Goal: Obtain resource: Obtain resource

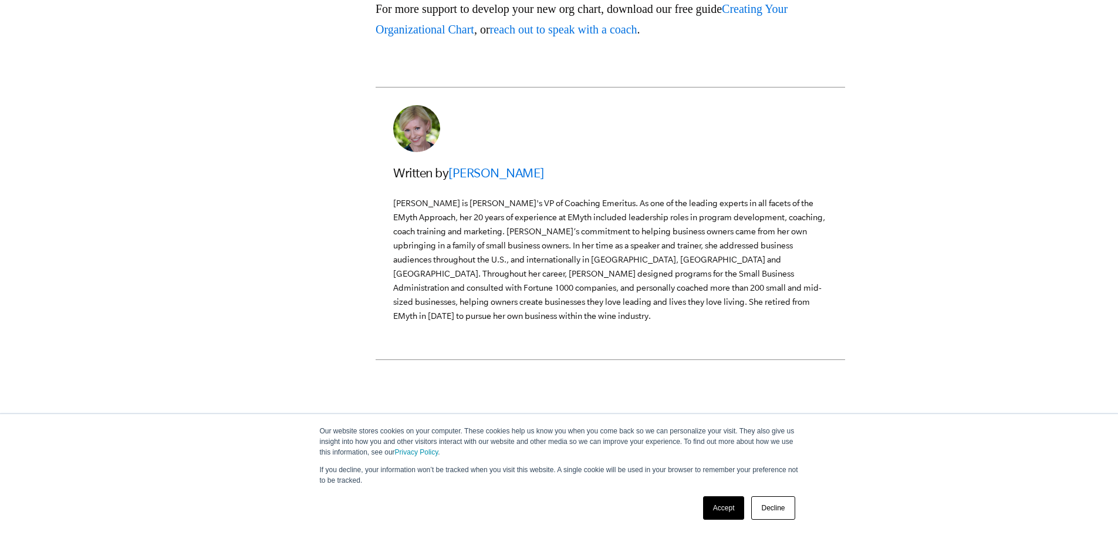
scroll to position [3640, 0]
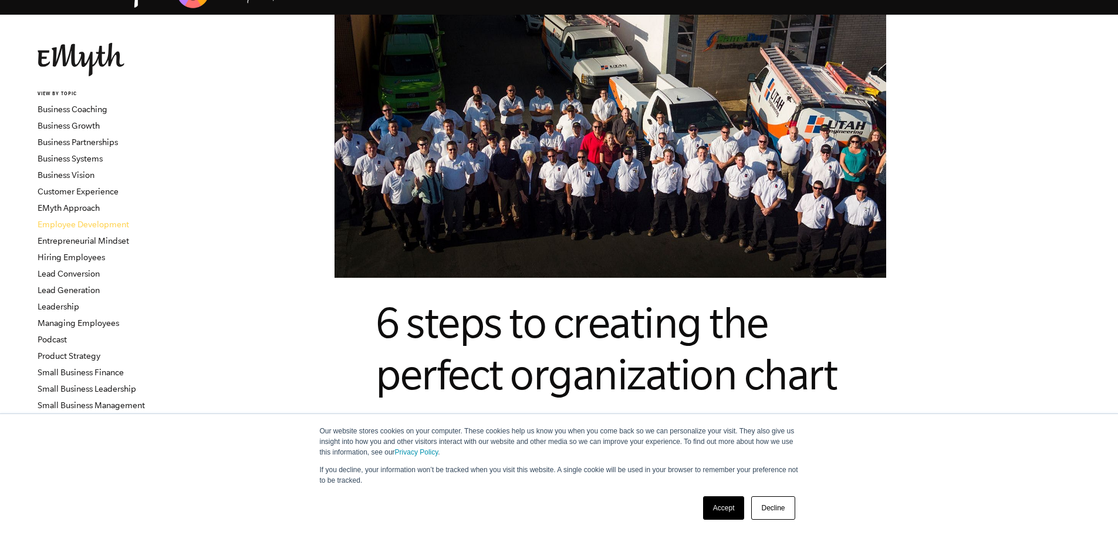
scroll to position [59, 0]
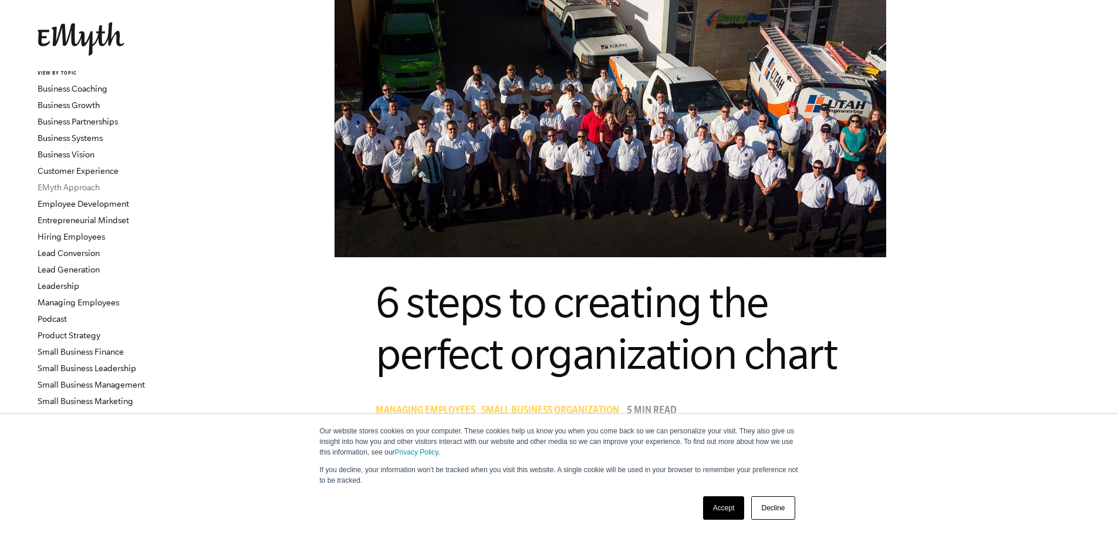
click at [93, 188] on link "EMyth Approach" at bounding box center [69, 187] width 62 height 9
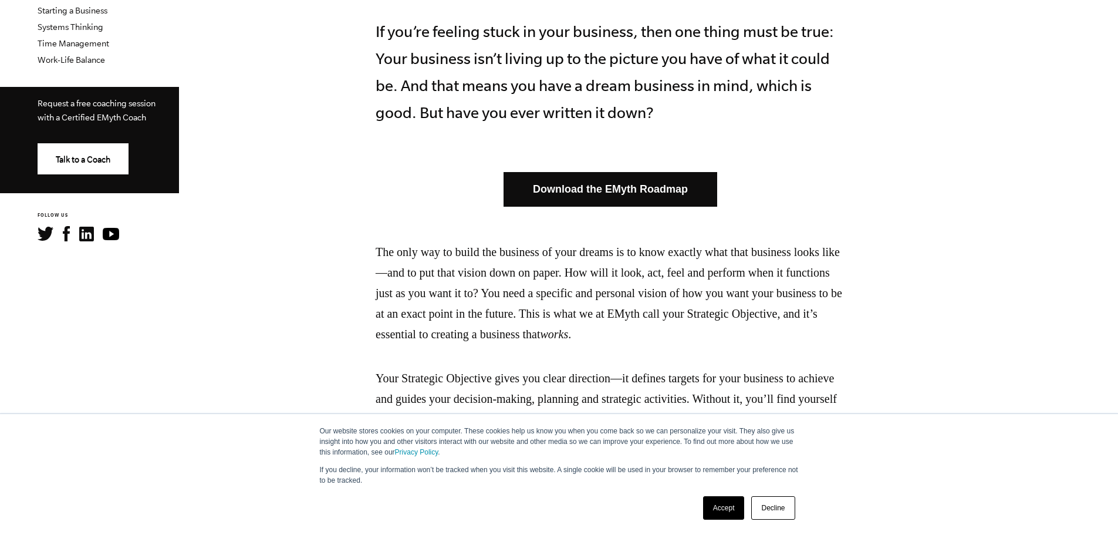
scroll to position [470, 0]
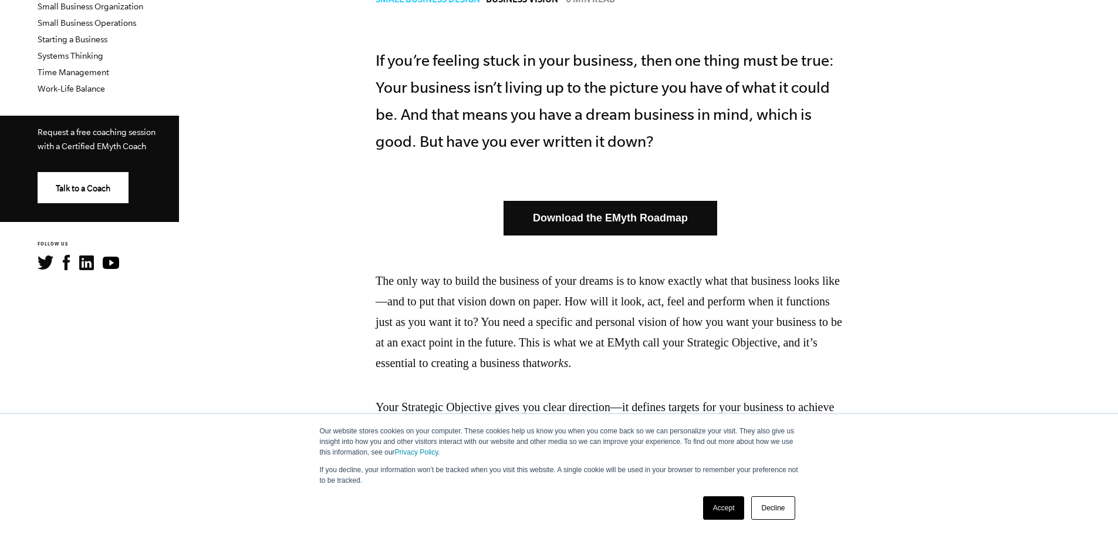
click at [651, 216] on link "Download the EMyth Roadmap" at bounding box center [611, 218] width 214 height 35
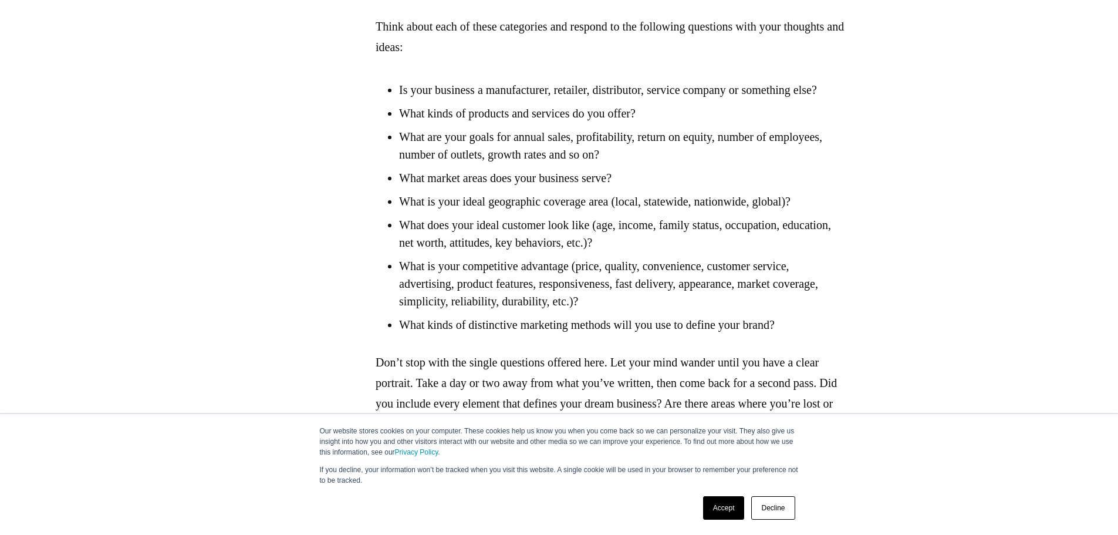
scroll to position [2348, 0]
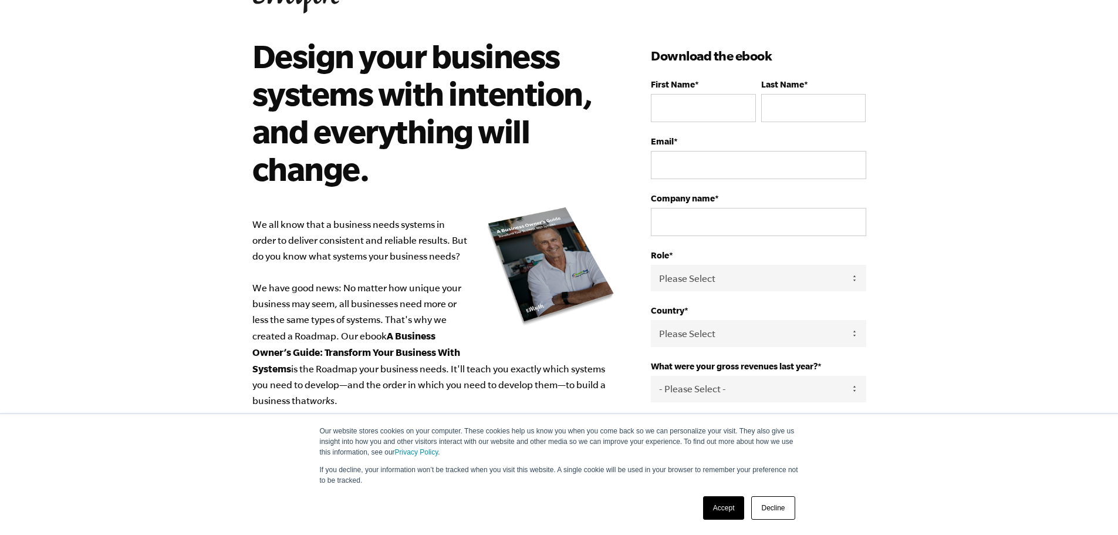
scroll to position [55, 0]
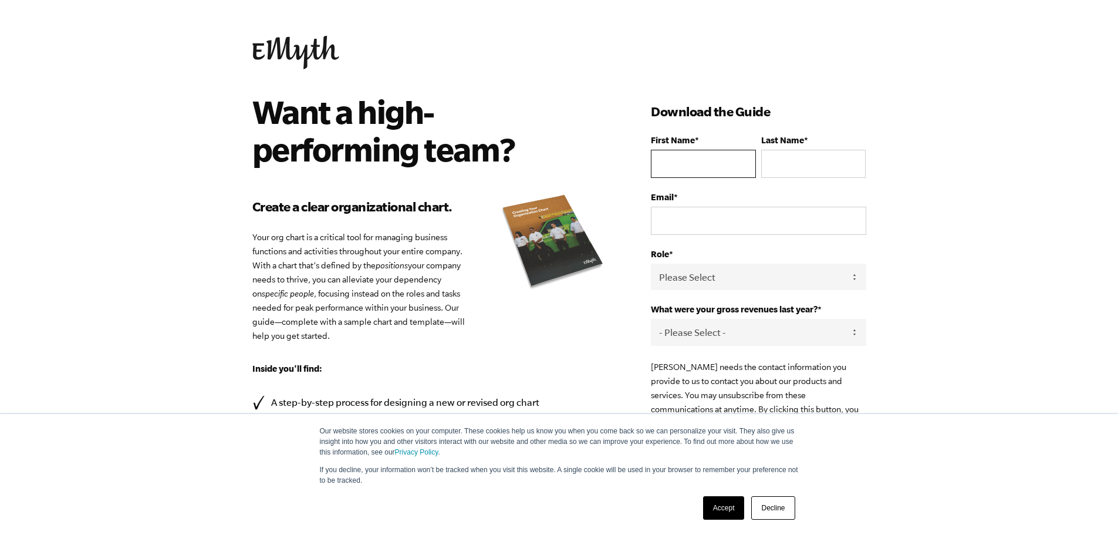
click at [693, 161] on input "First Name *" at bounding box center [703, 164] width 104 height 28
type input "Claire"
type input "Jefferies"
drag, startPoint x: 782, startPoint y: 225, endPoint x: 682, endPoint y: 218, distance: 100.1
click at [682, 218] on input "clairesjefferies@gmail.com" at bounding box center [758, 221] width 215 height 28
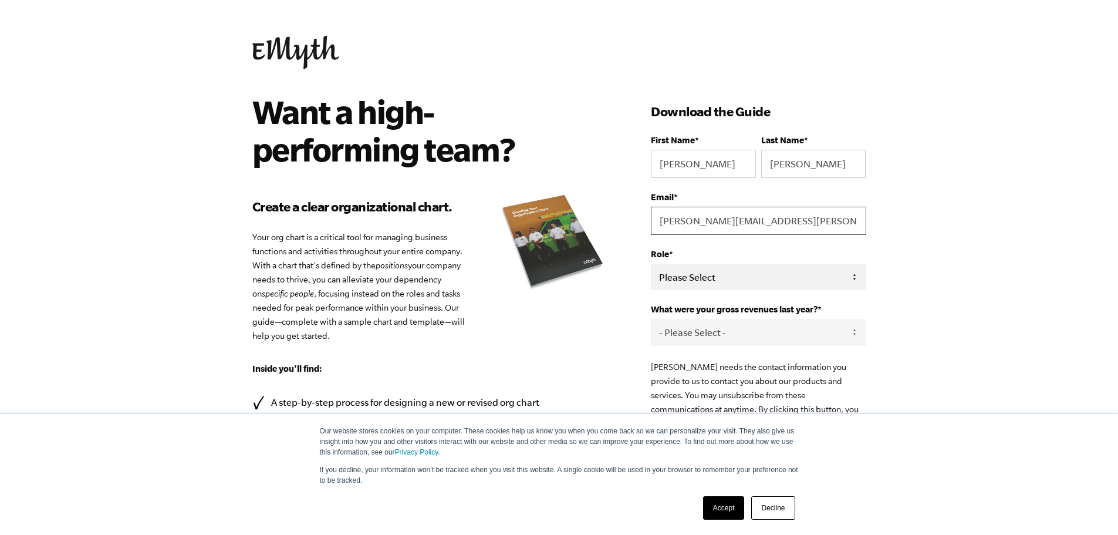
type input "claire.jefferies@dunlapresearch.com"
click at [697, 272] on select "Please Select Owner Partner / Co-Owner Executive Employee / Other" at bounding box center [758, 277] width 215 height 26
select select "Executive"
click at [651, 264] on select "Please Select Owner Partner / Co-Owner Executive Employee / Other" at bounding box center [758, 277] width 215 height 26
click at [729, 336] on select "- Please Select - 0-75K 76-150K 151-275K 276-500K 501-750K 751-1M 1-2.5M 2.5-5M…" at bounding box center [758, 332] width 215 height 26
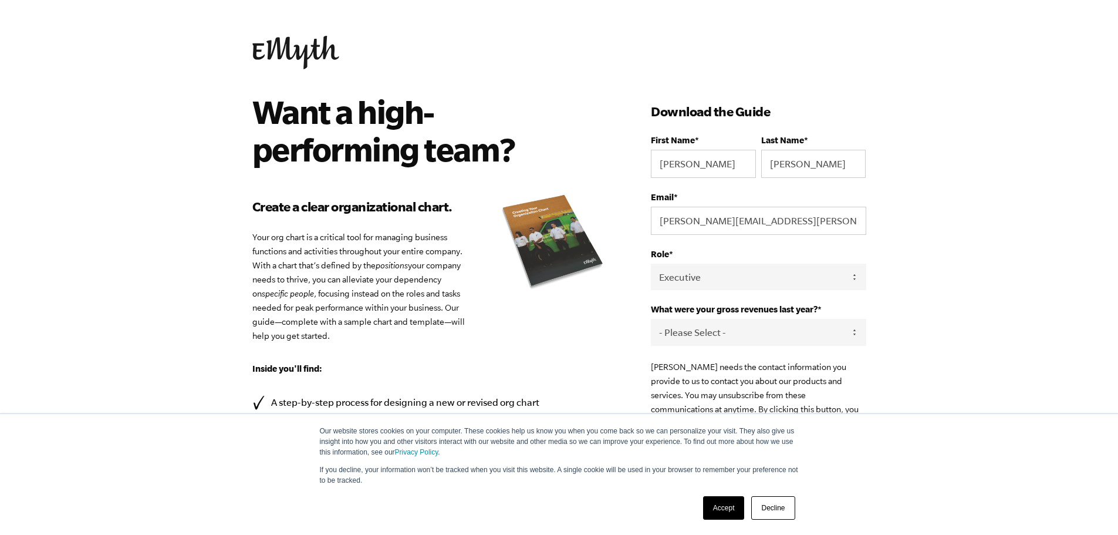
click at [932, 315] on body "Our website stores cookies on your computer. These cookies help us know you whe…" at bounding box center [559, 267] width 1118 height 535
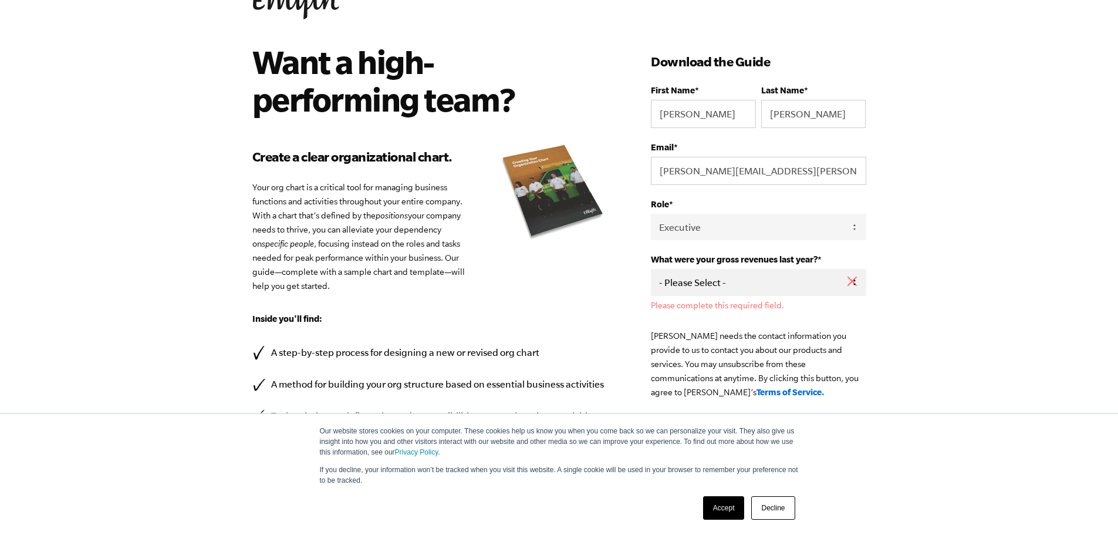
scroll to position [117, 0]
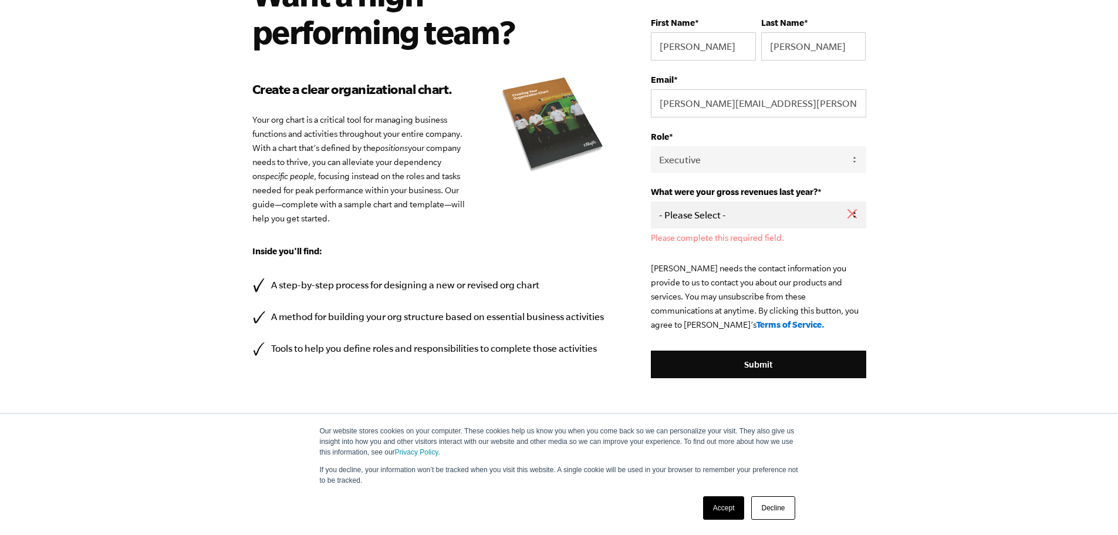
click at [797, 215] on select "- Please Select - 0-75K 76-150K 151-275K 276-500K 501-750K 751-1M 1-2.5M 2.5-5M…" at bounding box center [758, 214] width 215 height 26
select select "1-2.5M"
click at [651, 201] on select "- Please Select - 0-75K 76-150K 151-275K 276-500K 501-750K 751-1M 1-2.5M 2.5-5M…" at bounding box center [758, 214] width 215 height 26
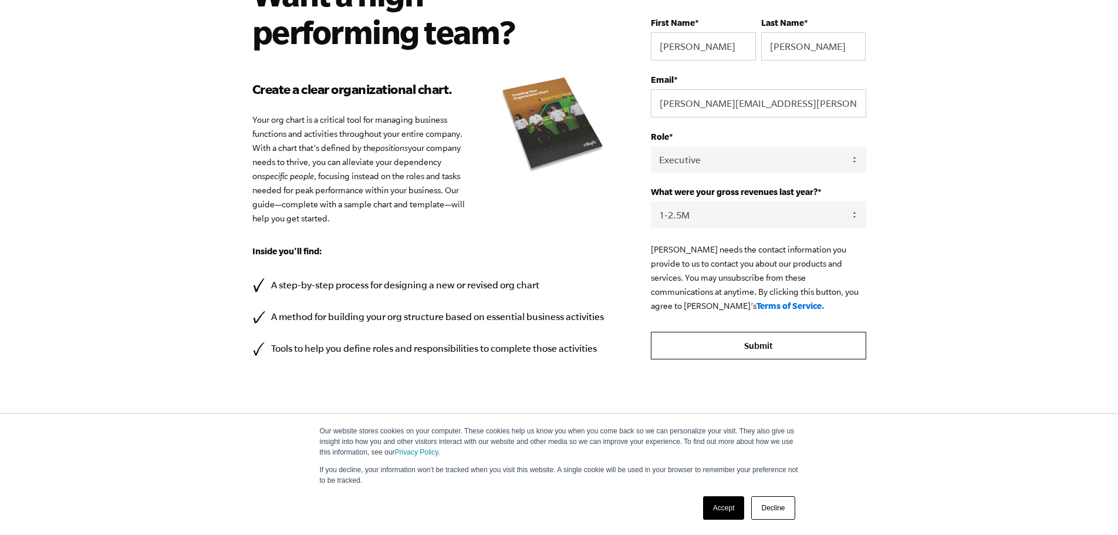
click at [766, 340] on input "Submit" at bounding box center [758, 346] width 215 height 28
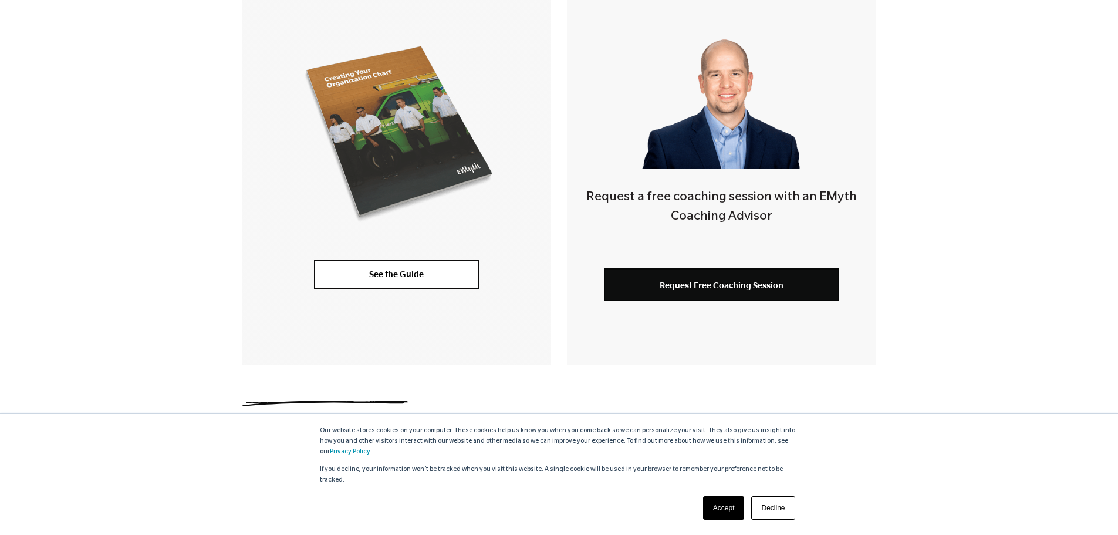
scroll to position [347, 0]
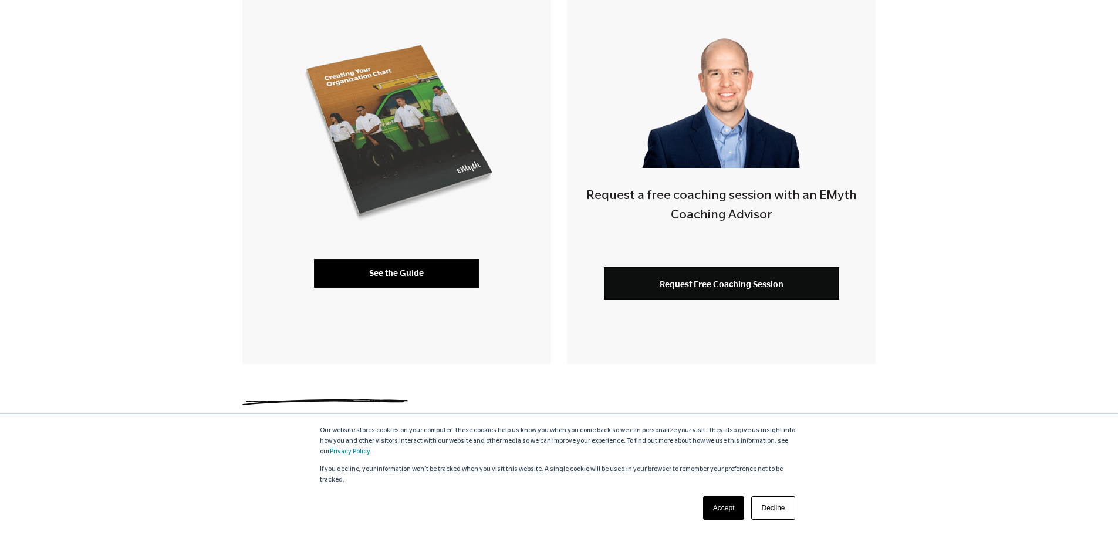
click at [432, 272] on link "See the Guide" at bounding box center [396, 273] width 165 height 28
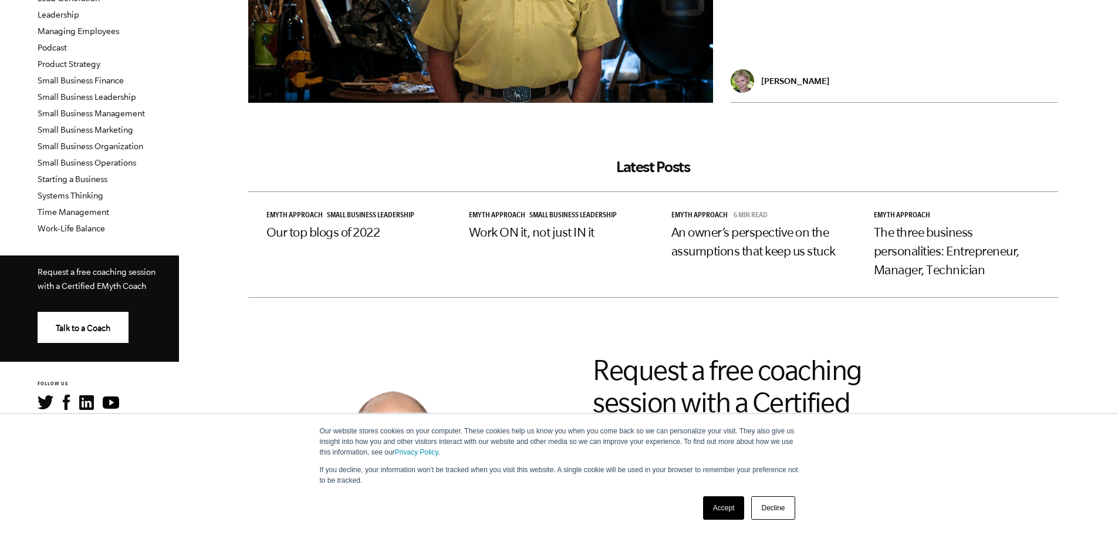
scroll to position [352, 0]
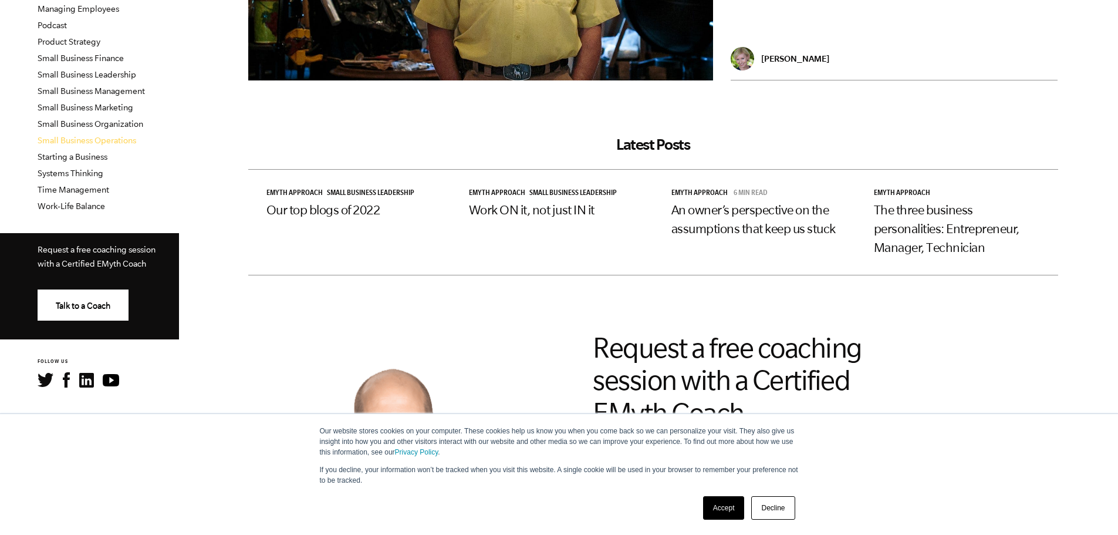
click at [89, 140] on link "Small Business Operations" at bounding box center [87, 140] width 99 height 9
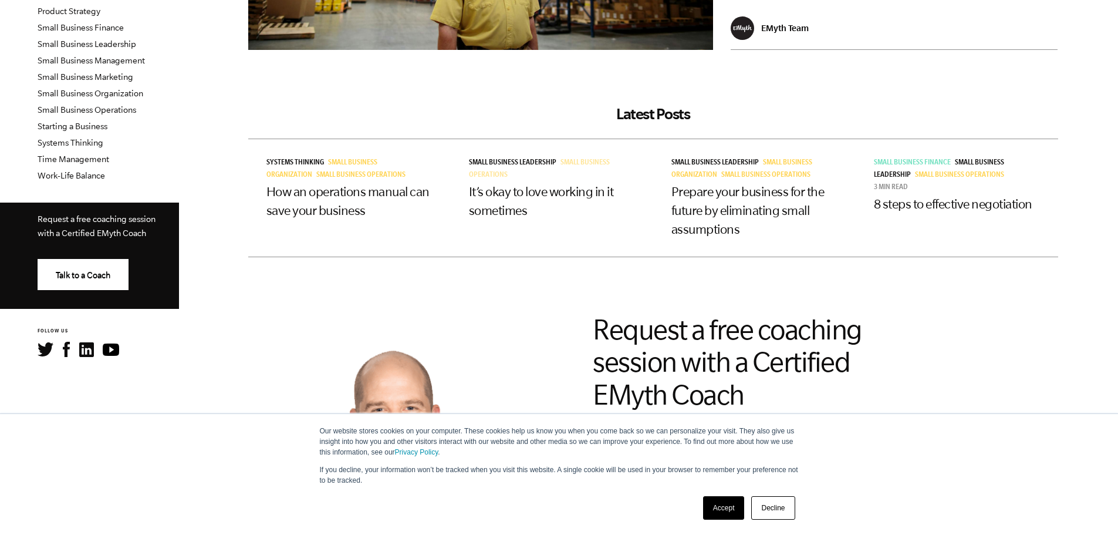
scroll to position [528, 0]
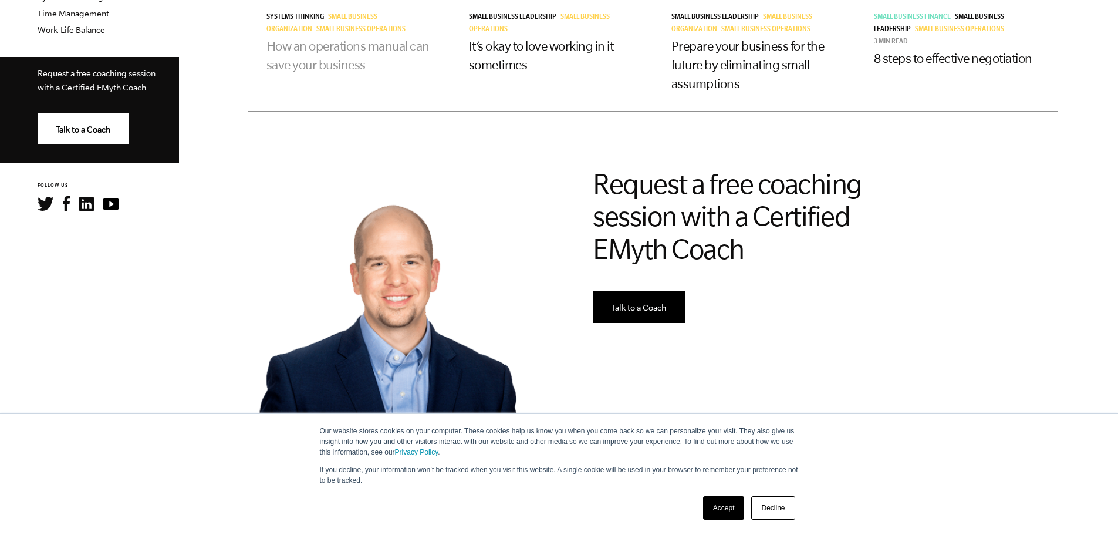
click at [332, 59] on link "How an operations manual can save your business" at bounding box center [348, 55] width 163 height 33
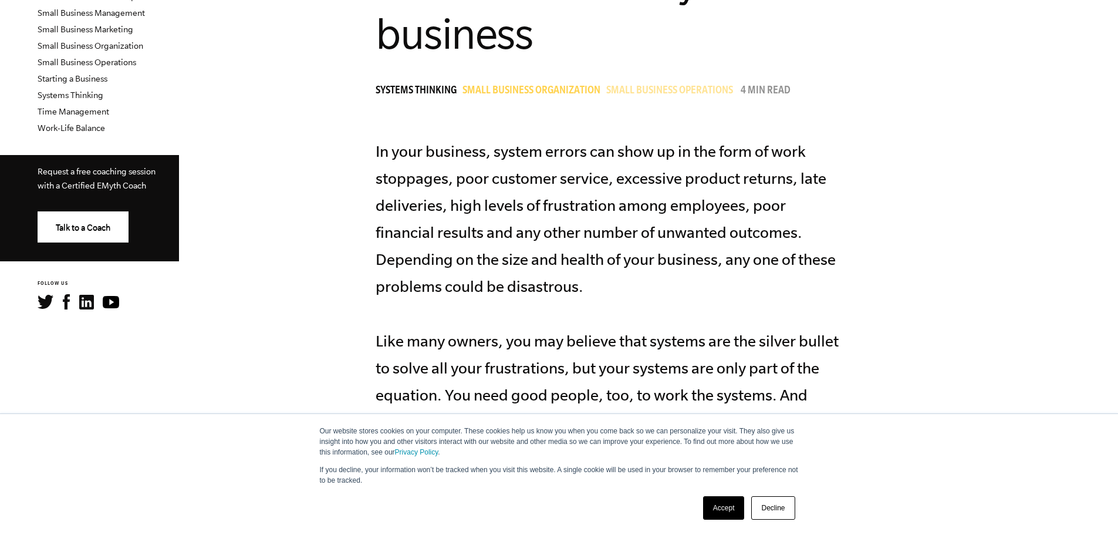
scroll to position [470, 0]
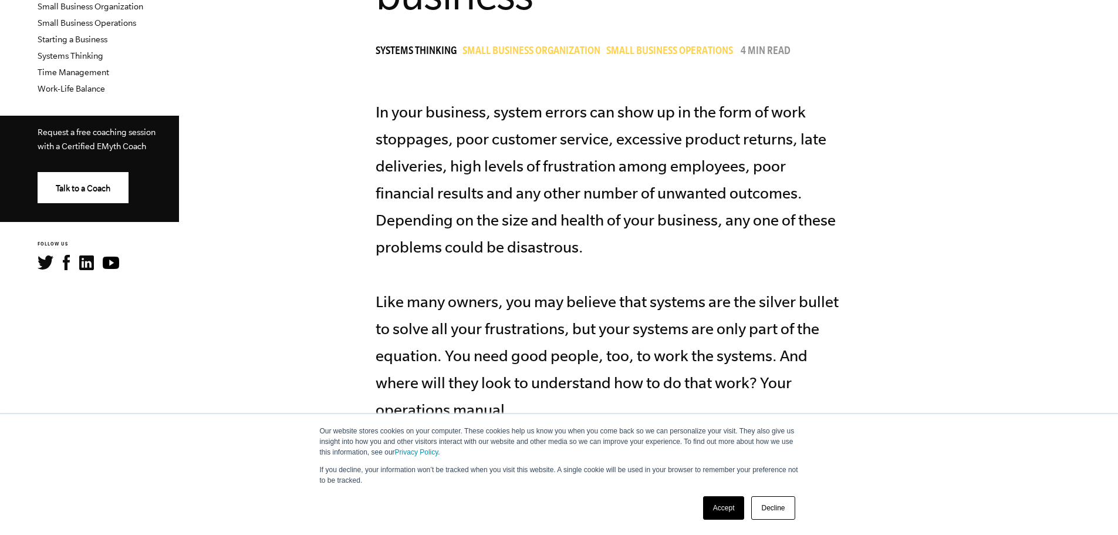
click at [778, 515] on link "Decline" at bounding box center [772, 507] width 43 height 23
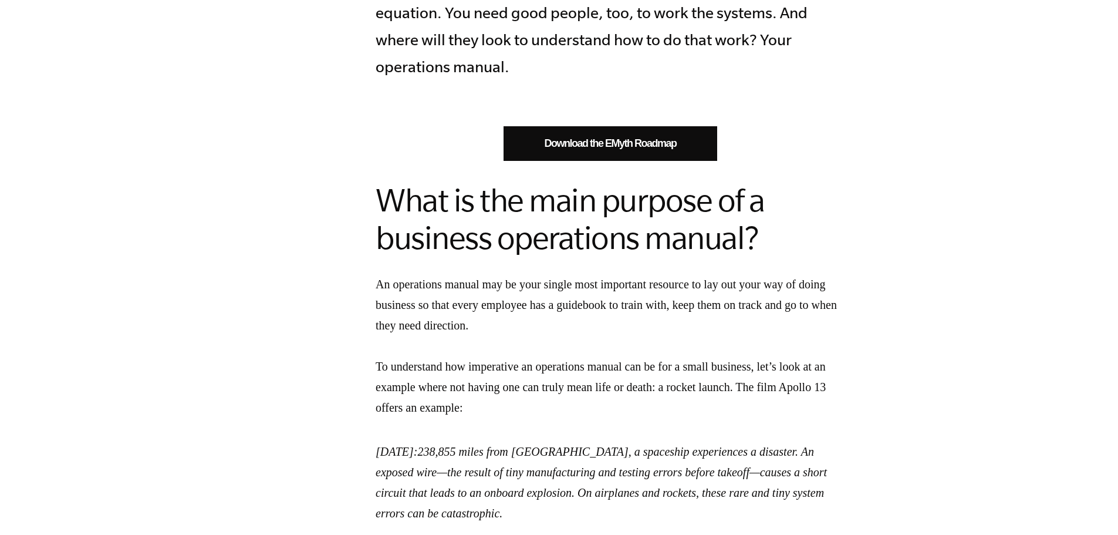
scroll to position [881, 0]
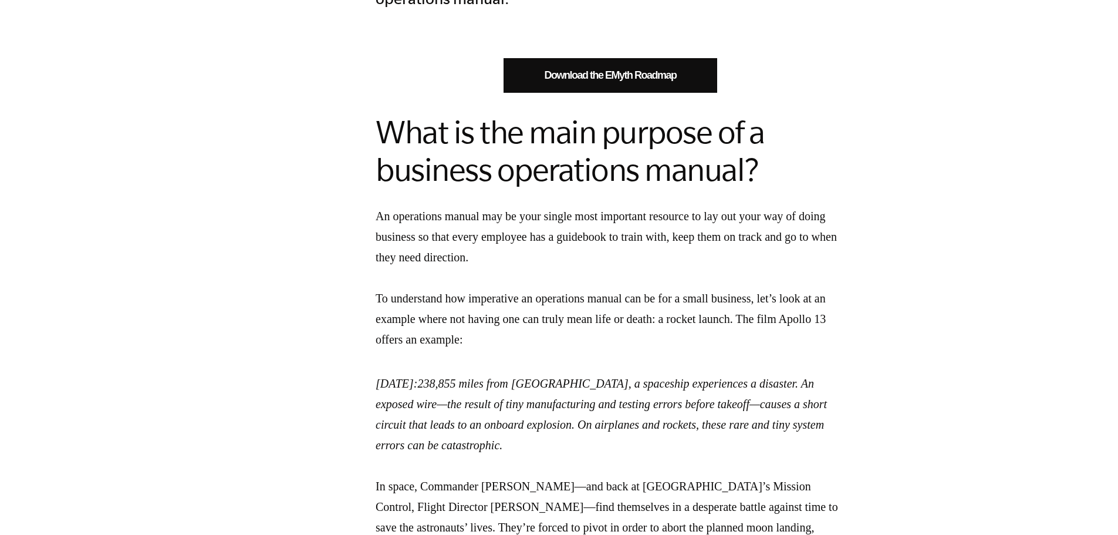
click at [648, 77] on link "Download the EMyth Roadmap" at bounding box center [611, 75] width 214 height 35
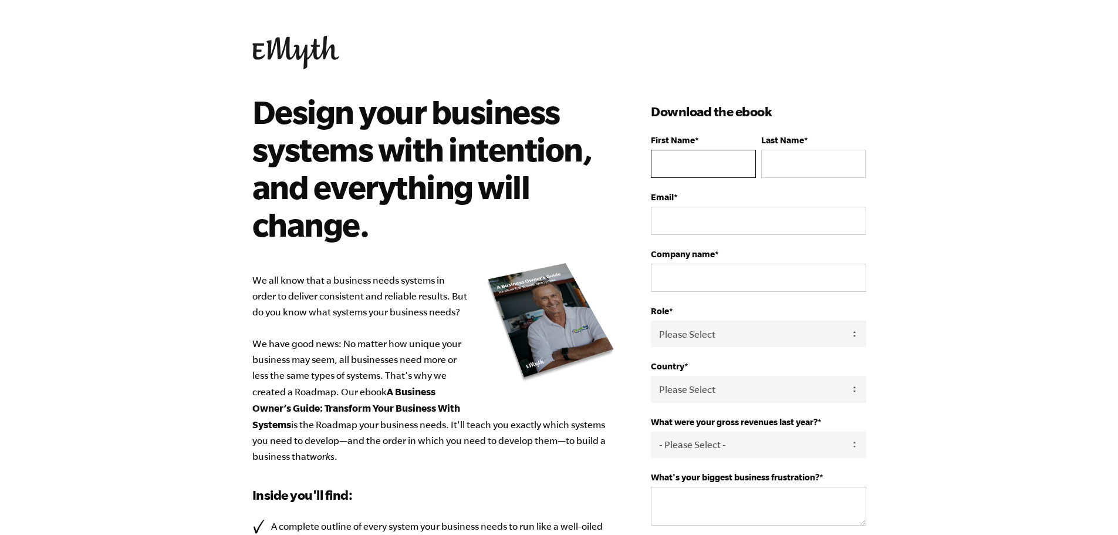
click at [718, 164] on input "First Name *" at bounding box center [703, 164] width 104 height 28
type input "Claire"
type input "Jefferies"
type input "clairesjefferies@gmail.com"
select select "United States"
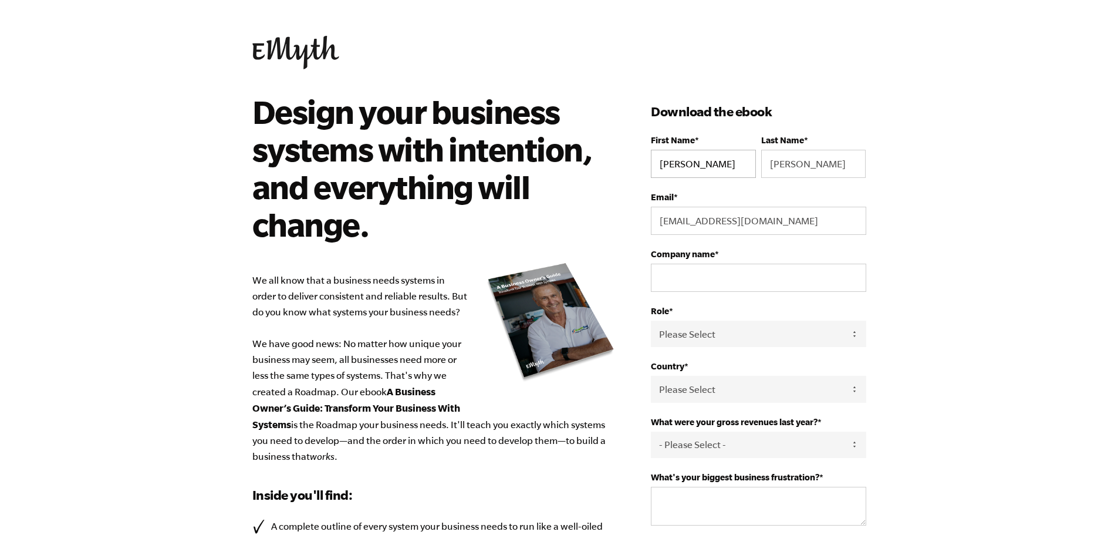
type input "19196233220"
drag, startPoint x: 791, startPoint y: 221, endPoint x: 683, endPoint y: 222, distance: 108.6
click at [683, 222] on input "clairesjefferies@gmail.com" at bounding box center [758, 221] width 215 height 28
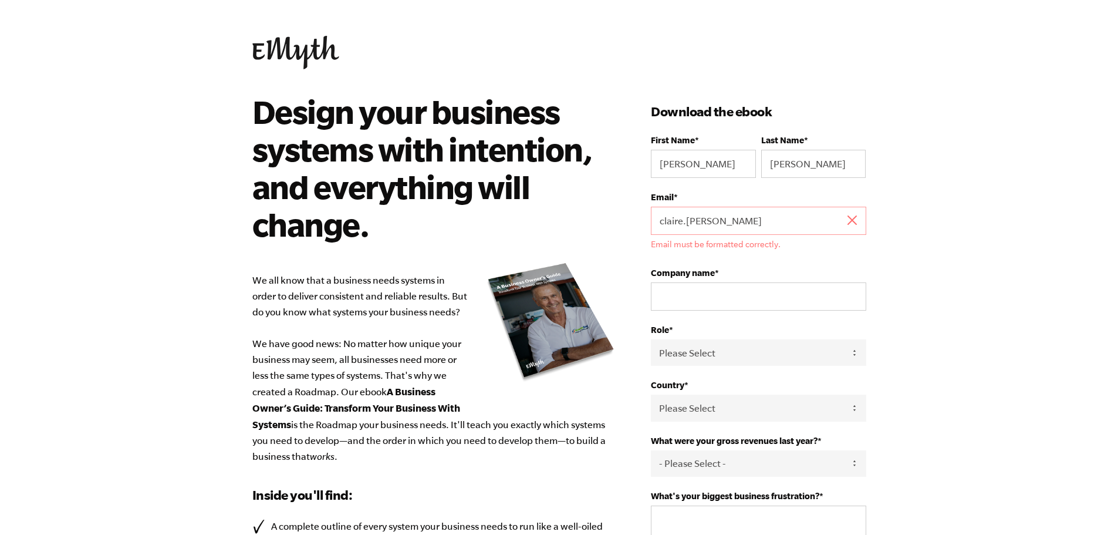
type input "claire.jefferies@dunlapresearch.com"
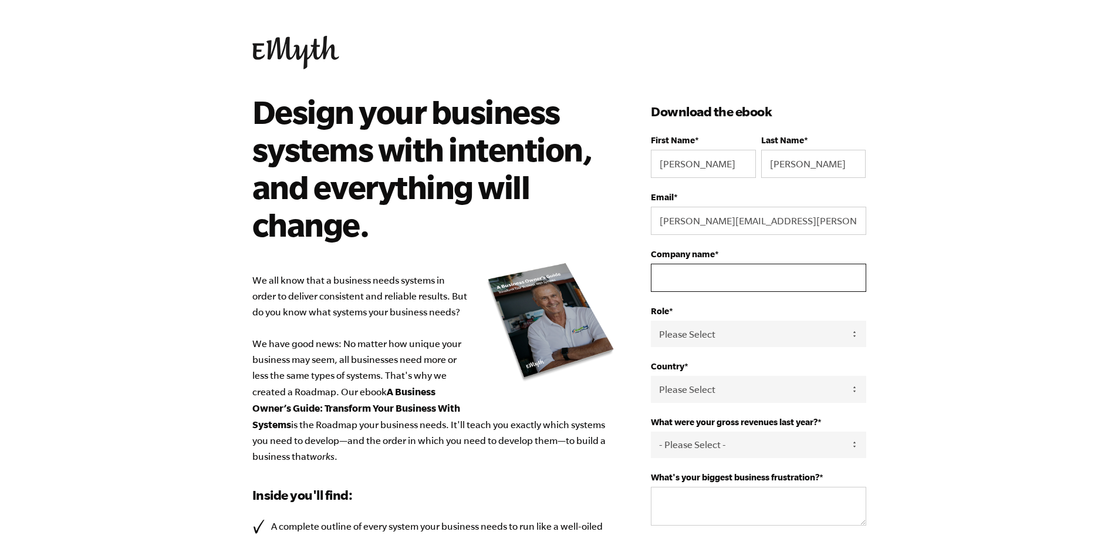
click at [714, 283] on input "Company name *" at bounding box center [758, 278] width 215 height 28
type input "Dunlap and Associates, inc."
click at [720, 331] on select "Please Select Owner Partner / Co-Owner Executive Employee / Other" at bounding box center [758, 334] width 215 height 26
select select "Executive"
click at [651, 321] on select "Please Select Owner Partner / Co-Owner Executive Employee / Other" at bounding box center [758, 334] width 215 height 26
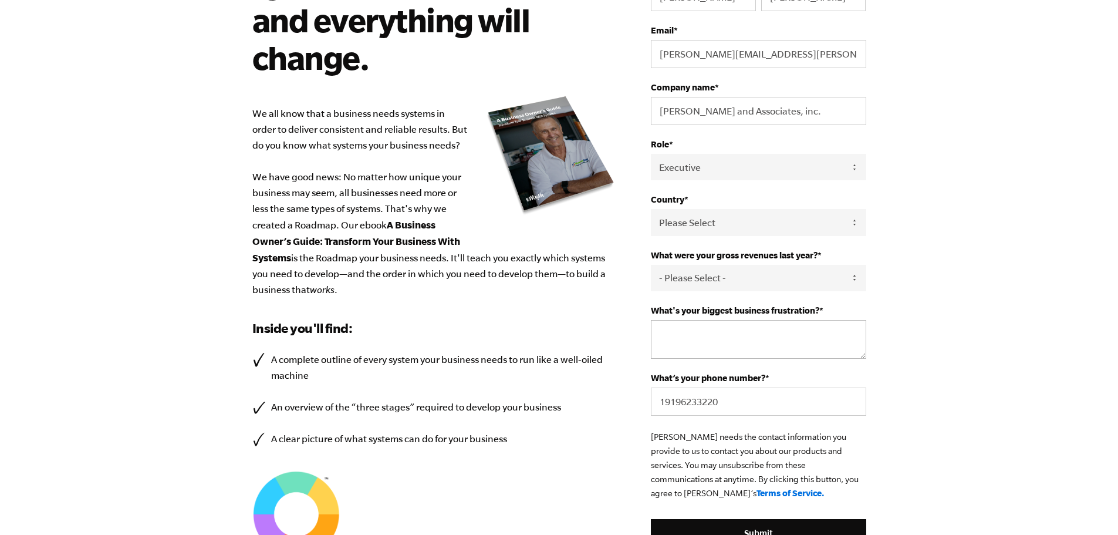
scroll to position [176, 0]
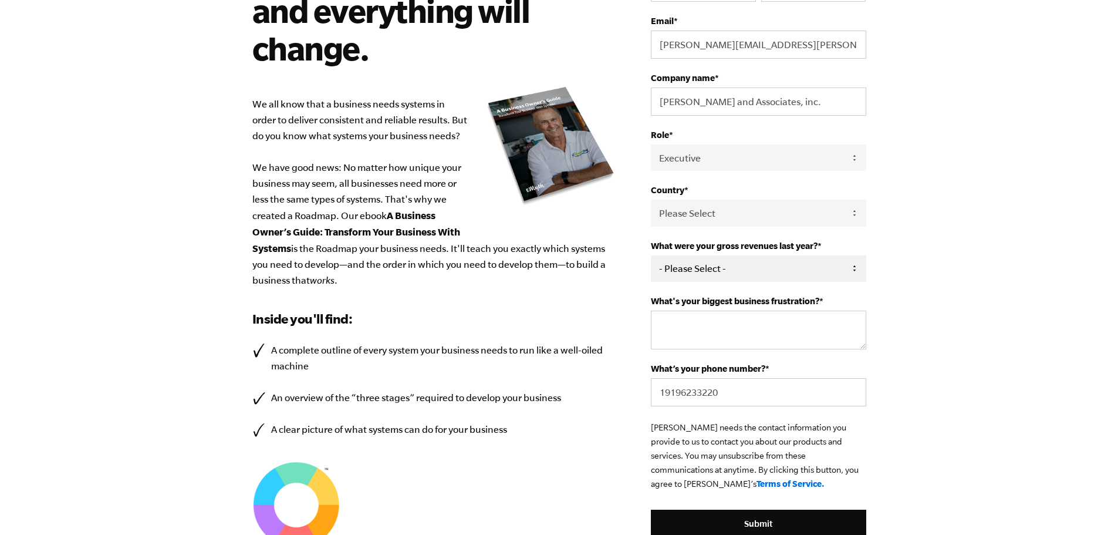
click at [738, 265] on select "- Please Select - 0-75K 76-150K 151-275K 276-500K 501-750K 751-1M 1-2.5M 2.5-5M…" at bounding box center [758, 268] width 215 height 26
select select "1-2.5M"
click at [651, 255] on select "- Please Select - 0-75K 76-150K 151-275K 276-500K 501-750K 751-1M 1-2.5M 2.5-5M…" at bounding box center [758, 268] width 215 height 26
click at [734, 328] on textarea "What's your biggest business frustration? *" at bounding box center [758, 330] width 215 height 39
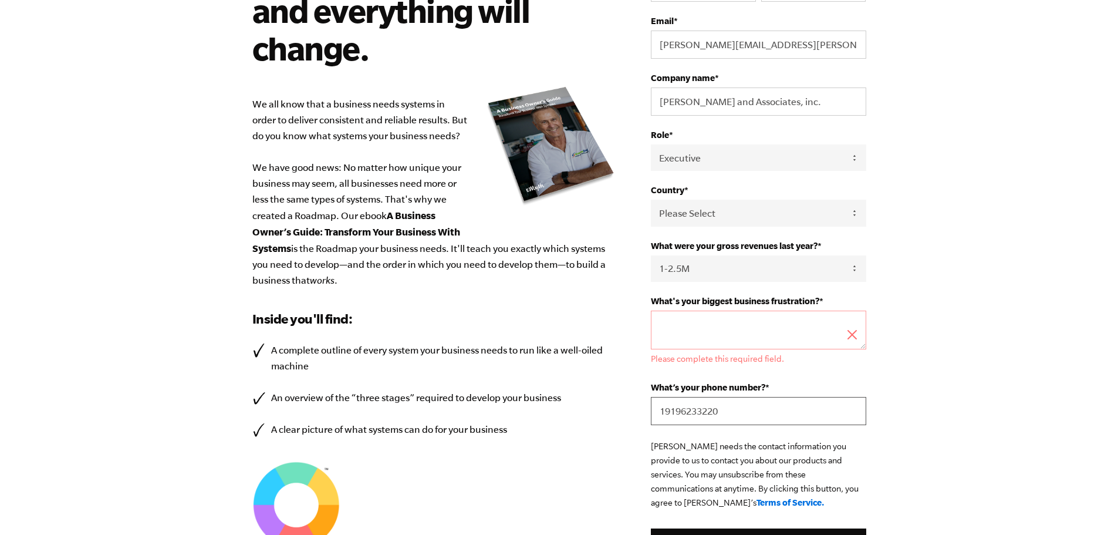
drag, startPoint x: 727, startPoint y: 392, endPoint x: 647, endPoint y: 397, distance: 80.6
click at [647, 397] on div "Design your business systems with intention, and everything will change. We all…" at bounding box center [559, 289] width 642 height 744
click at [731, 311] on textarea "What's your biggest business frustration? *" at bounding box center [758, 330] width 215 height 39
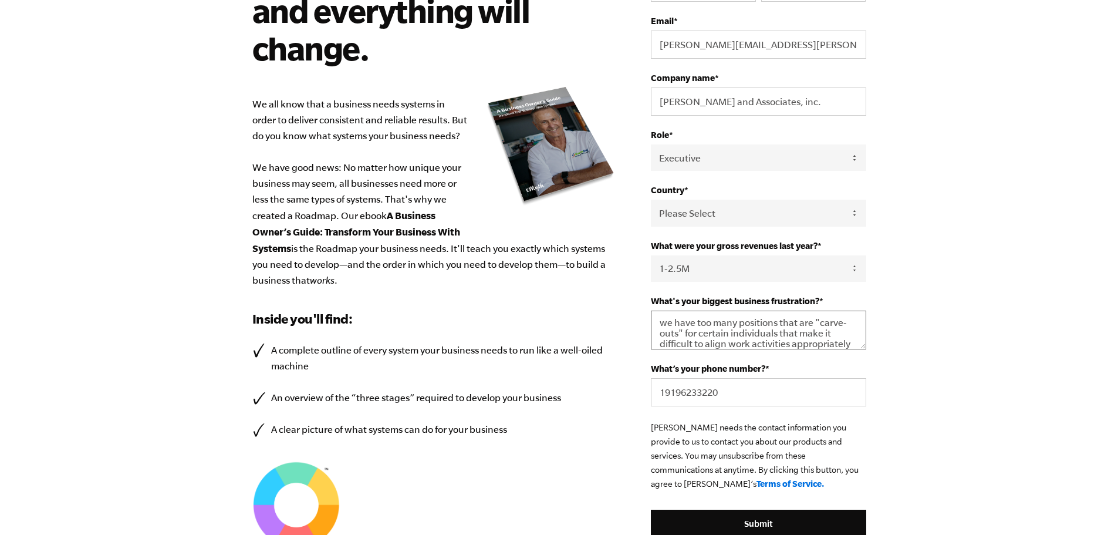
scroll to position [13, 0]
type textarea "we have too many positions that are "carve-outs" for certain individuals that m…"
drag, startPoint x: 763, startPoint y: 399, endPoint x: 650, endPoint y: 391, distance: 113.6
click at [650, 391] on div "Design your business systems with intention, and everything will change. We all…" at bounding box center [559, 280] width 642 height 726
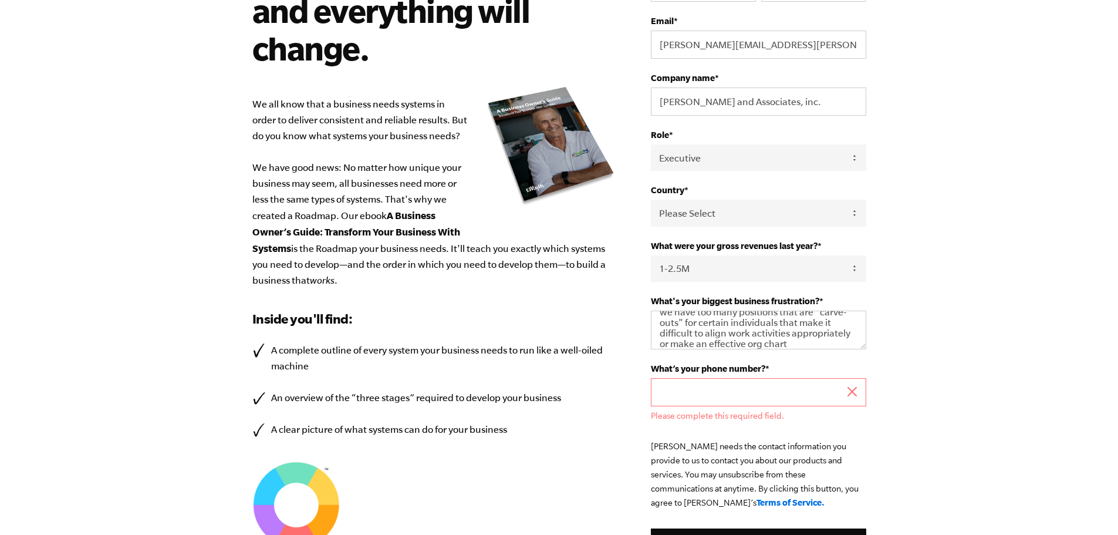
paste input "‪(919)439-4403‬"
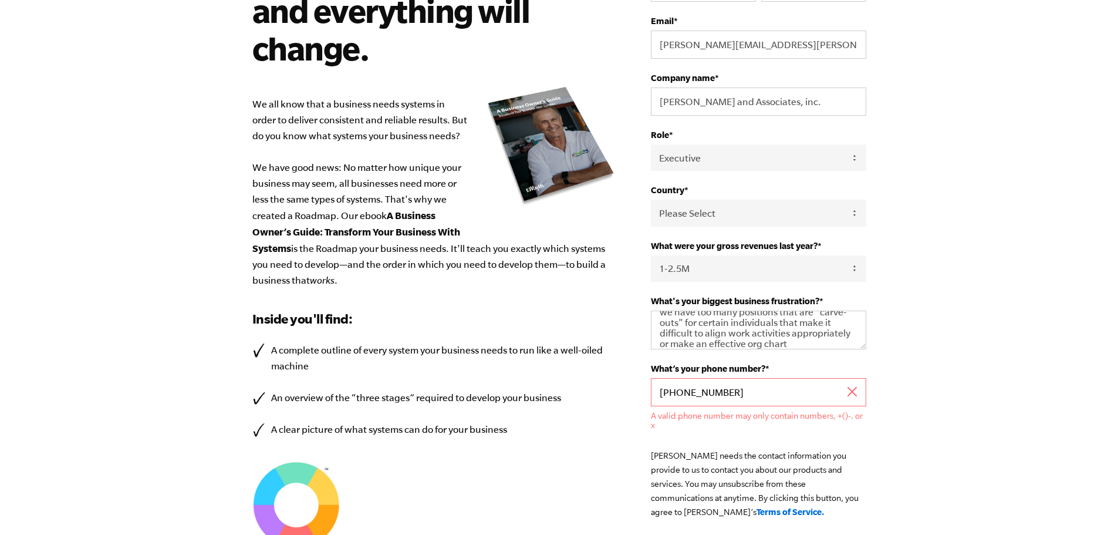
click at [682, 393] on input "‪(919)439-4403‬" at bounding box center [758, 392] width 215 height 28
click at [683, 393] on input "‪(919)439-4403‬" at bounding box center [758, 392] width 215 height 28
click at [665, 394] on input "‪(919-439-4403‬" at bounding box center [758, 392] width 215 height 28
click at [933, 359] on html "Design your business systems with intention, and everything will change. We all…" at bounding box center [559, 91] width 1118 height 535
click at [657, 394] on input "‪919-439-4403‬" at bounding box center [758, 392] width 215 height 28
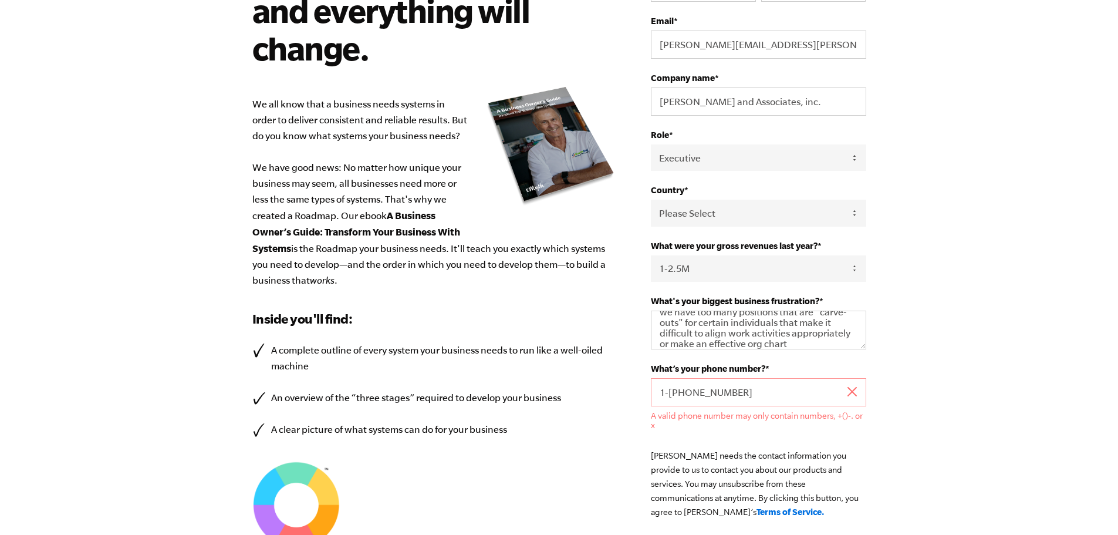
click at [967, 330] on body "Design your business systems with intention, and everything will change. We all…" at bounding box center [559, 91] width 1118 height 535
drag, startPoint x: 729, startPoint y: 390, endPoint x: 641, endPoint y: 393, distance: 88.1
click at [641, 393] on div "Design your business systems with intention, and everything will change. We all…" at bounding box center [559, 294] width 642 height 754
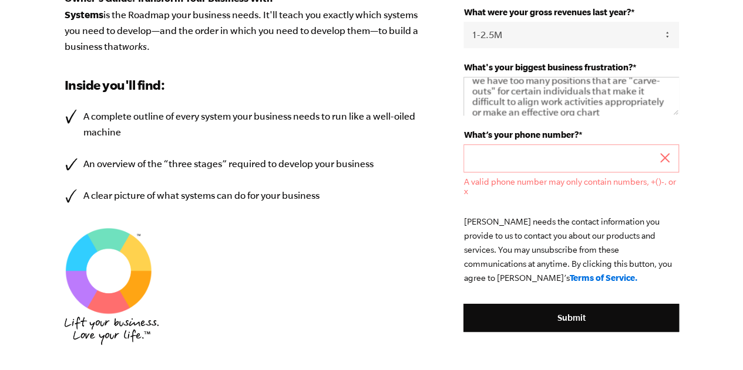
scroll to position [411, 0]
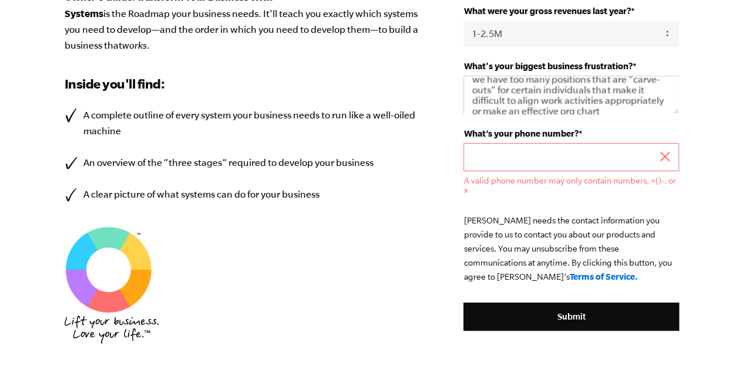
click at [518, 157] on input "‬" at bounding box center [570, 157] width 215 height 28
drag, startPoint x: 549, startPoint y: 150, endPoint x: 497, endPoint y: 153, distance: 52.4
click at [494, 153] on input "‬919-439-4403" at bounding box center [570, 157] width 215 height 28
type input "‬9194394403"
click at [665, 176] on ul "A valid phone number may only contain numbers, +()-. or x" at bounding box center [570, 185] width 215 height 19
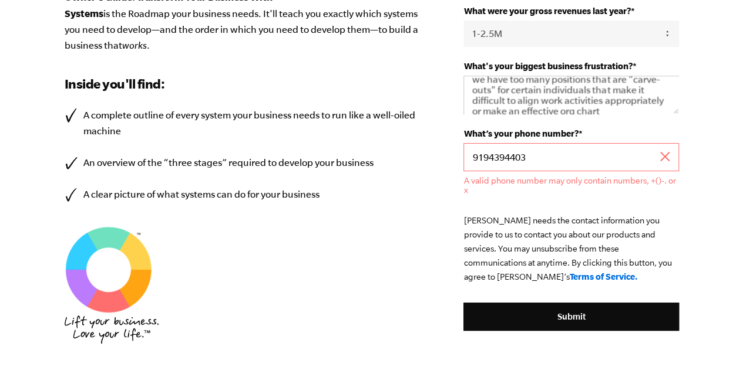
click at [608, 166] on input "‬9194394403" at bounding box center [570, 157] width 215 height 28
drag, startPoint x: 576, startPoint y: 151, endPoint x: 464, endPoint y: 152, distance: 112.7
click at [464, 152] on input "‬9194394403" at bounding box center [570, 157] width 215 height 28
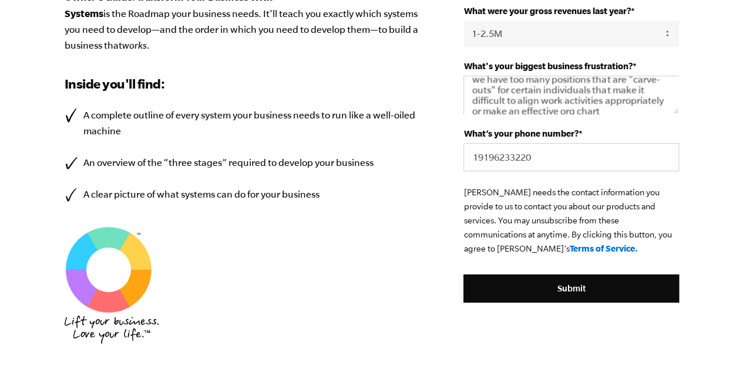
click at [512, 222] on p "EMyth needs the contact information you provide to us to contact you about our …" at bounding box center [570, 221] width 215 height 70
drag, startPoint x: 554, startPoint y: 152, endPoint x: 441, endPoint y: 153, distance: 113.3
click at [441, 153] on div "Design your business systems with intention, and everything will change. We all…" at bounding box center [371, 45] width 642 height 726
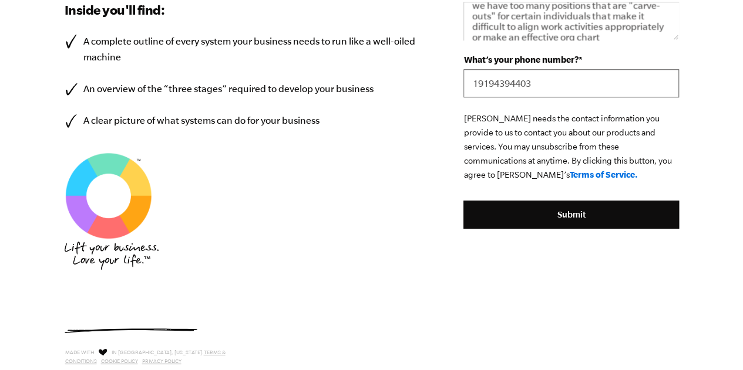
scroll to position [569, 0]
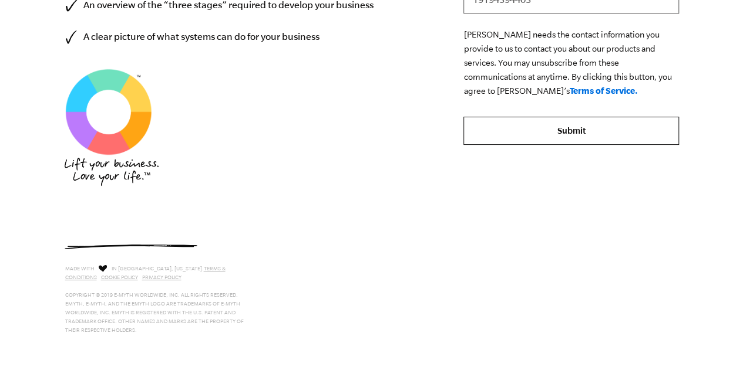
type input "19194394403"
click at [557, 133] on input "Submit" at bounding box center [570, 131] width 215 height 28
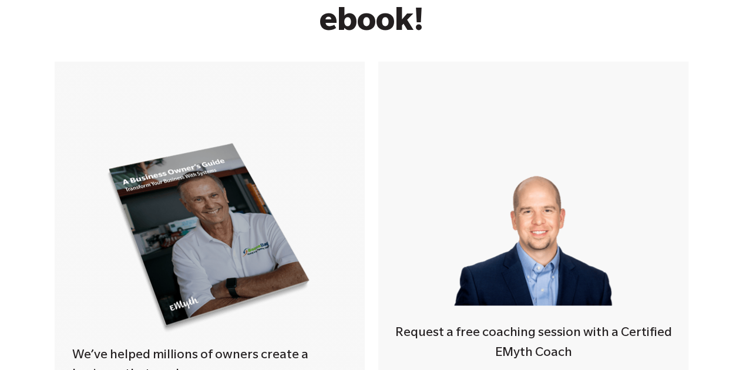
scroll to position [294, 0]
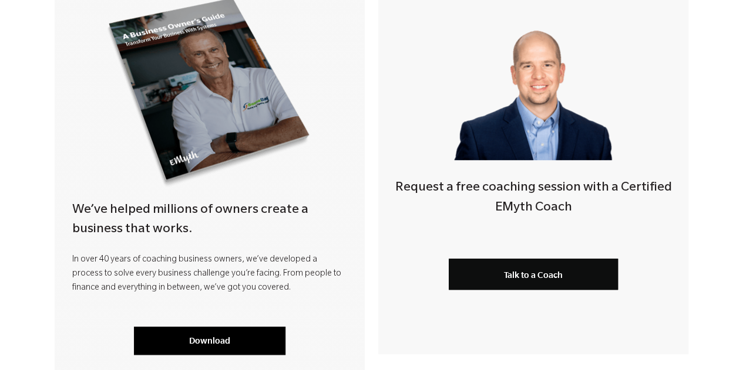
click at [214, 336] on link "Download" at bounding box center [209, 341] width 151 height 28
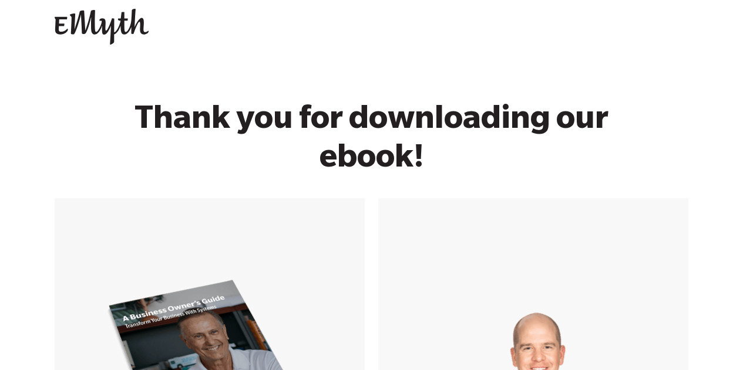
scroll to position [0, 0]
